Goal: Information Seeking & Learning: Compare options

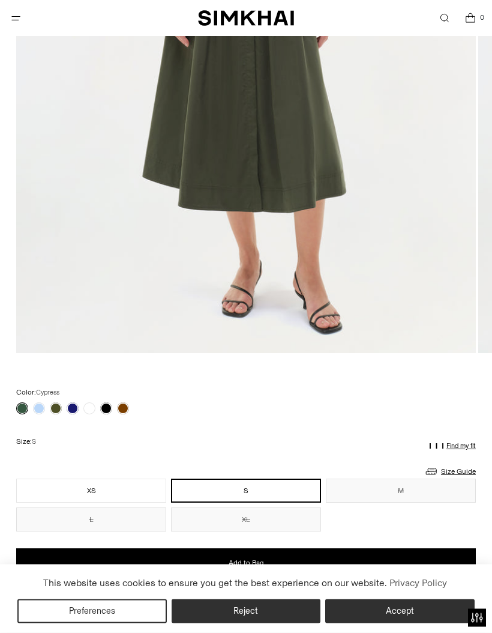
click at [393, 492] on button "M" at bounding box center [401, 491] width 150 height 24
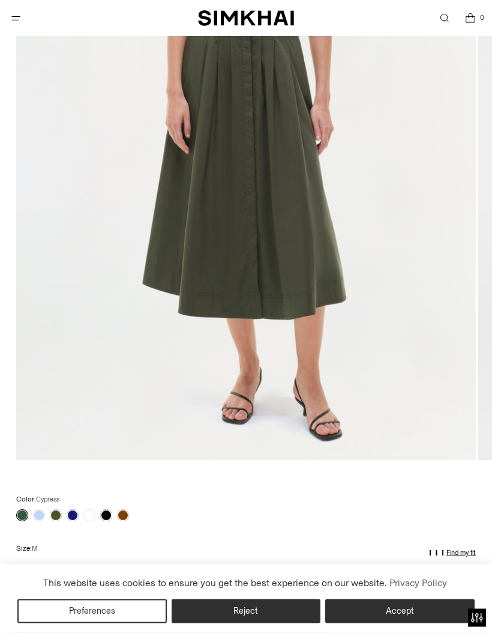
scroll to position [362, 0]
click at [40, 517] on link at bounding box center [39, 515] width 12 height 12
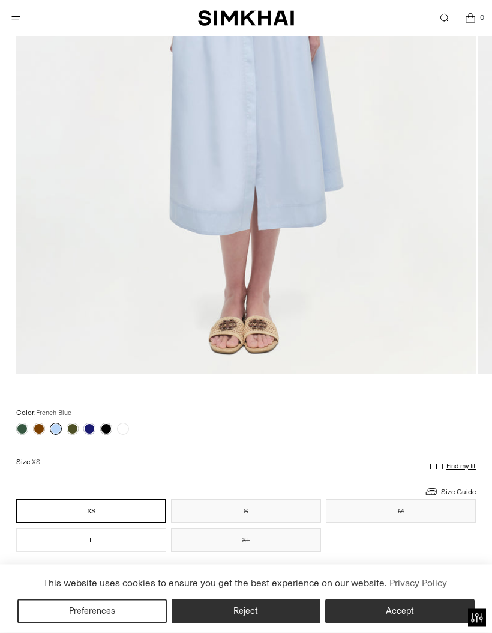
scroll to position [448, 0]
click at [75, 426] on link at bounding box center [73, 429] width 12 height 12
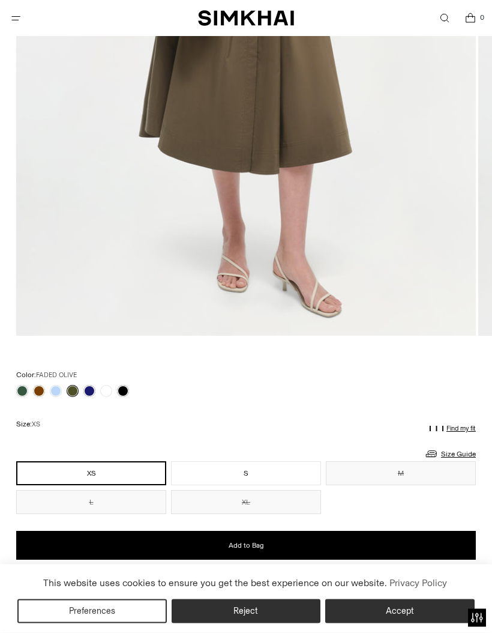
scroll to position [486, 0]
click at [89, 394] on link at bounding box center [89, 391] width 12 height 12
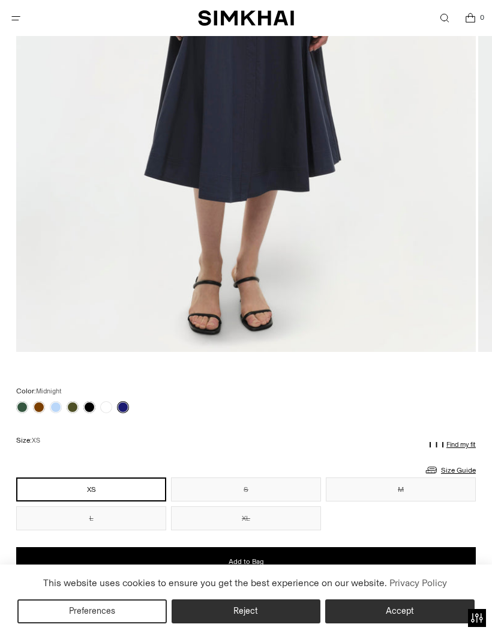
scroll to position [469, 0]
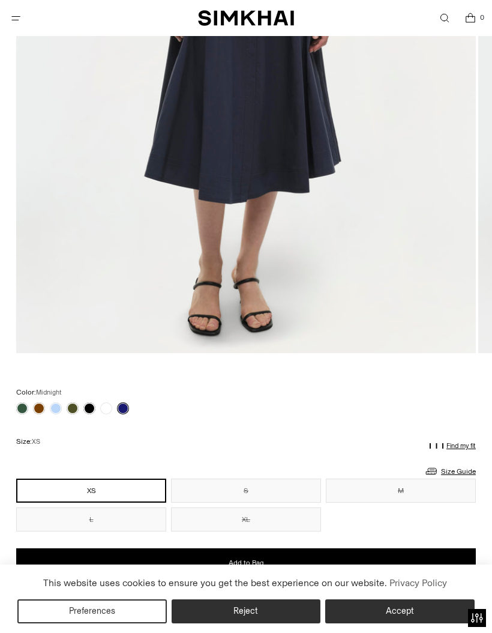
click at [89, 402] on link at bounding box center [89, 408] width 12 height 12
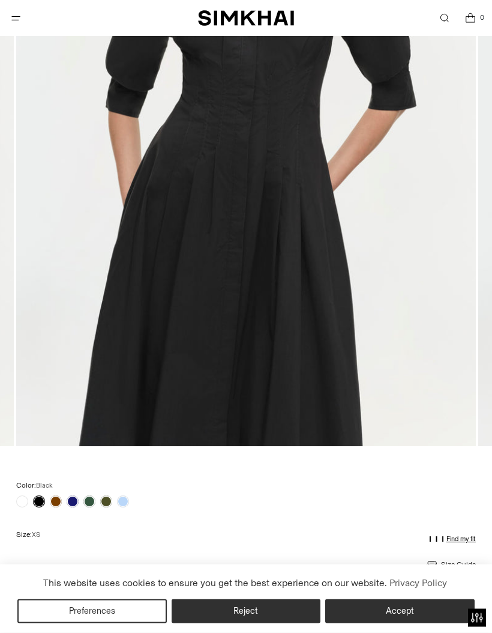
scroll to position [376, 0]
click at [72, 496] on link at bounding box center [73, 501] width 12 height 12
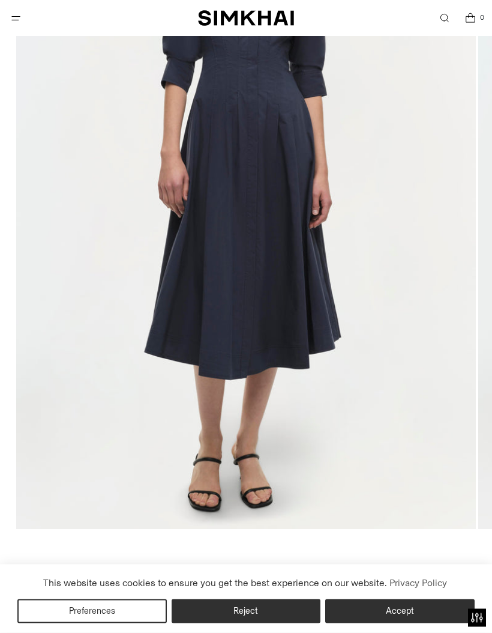
scroll to position [293, 0]
